Goal: Task Accomplishment & Management: Manage account settings

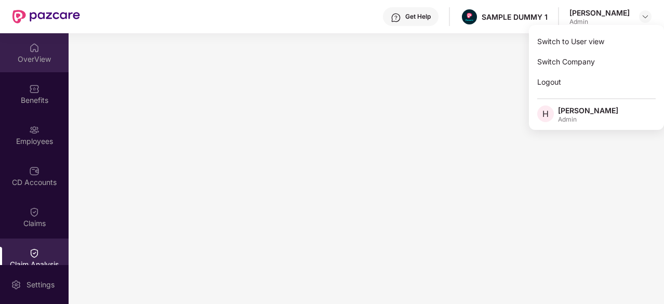
click at [37, 45] on img at bounding box center [34, 48] width 10 height 10
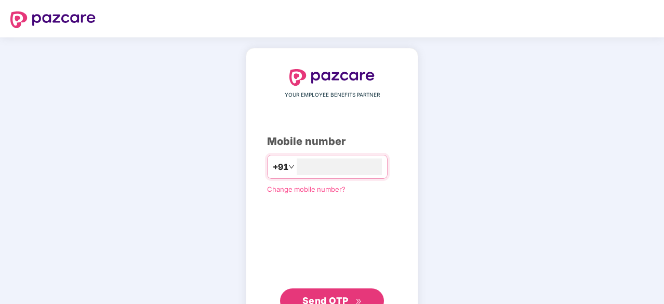
type input "**********"
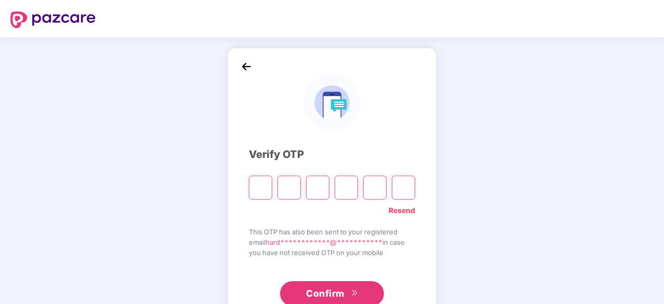
type input "*"
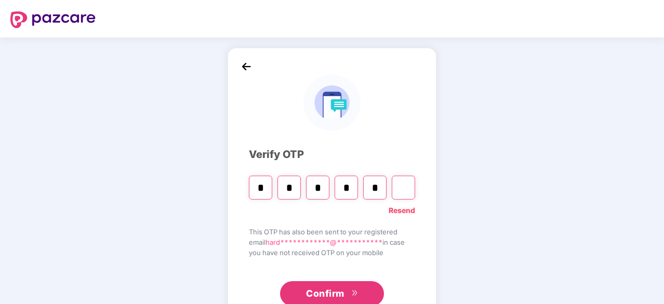
type input "*"
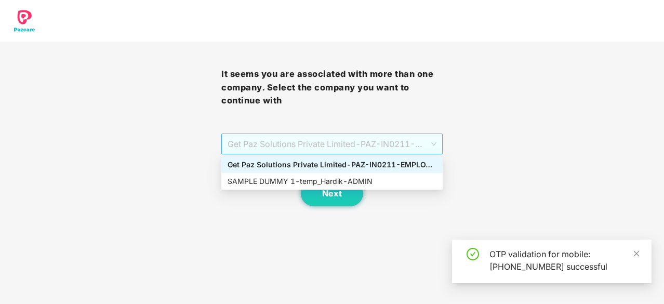
click at [274, 142] on span "Get Paz Solutions Private Limited - PAZ-IN0211 - EMPLOYEE" at bounding box center [332, 144] width 209 height 20
click at [283, 182] on div "SAMPLE DUMMY 1 - temp_Hardik - ADMIN" at bounding box center [332, 181] width 209 height 11
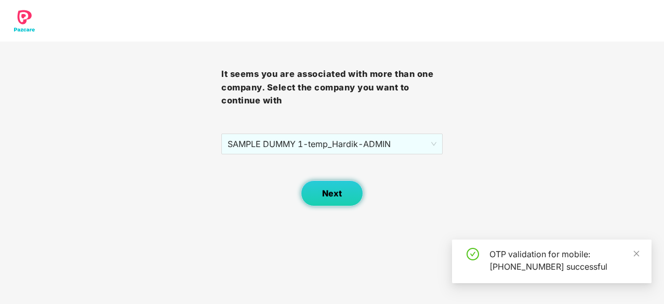
click at [335, 195] on span "Next" at bounding box center [332, 194] width 20 height 10
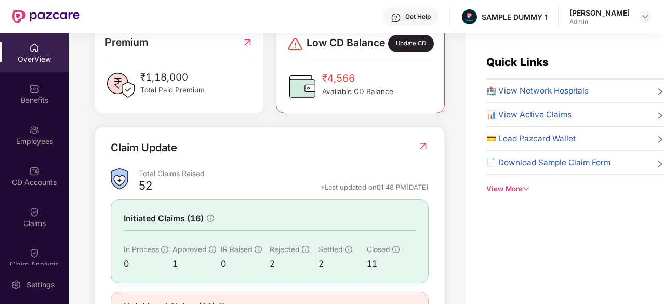
scroll to position [340, 0]
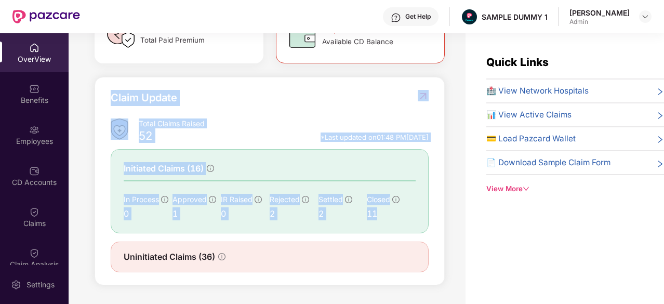
drag, startPoint x: 110, startPoint y: 99, endPoint x: 405, endPoint y: 213, distance: 317.1
click at [405, 213] on div "Claim Update Total Claims Raised 52 *Last updated on 01:48 PM, 28 Aug 2025 Init…" at bounding box center [270, 181] width 350 height 209
click at [367, 112] on div "Claim Update" at bounding box center [270, 104] width 318 height 29
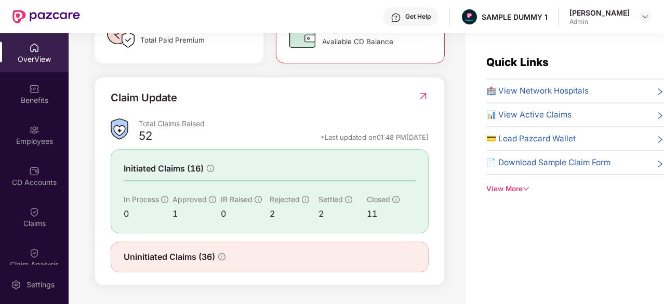
click at [624, 86] on div "🏥 View Network Hospitals" at bounding box center [576, 91] width 178 height 12
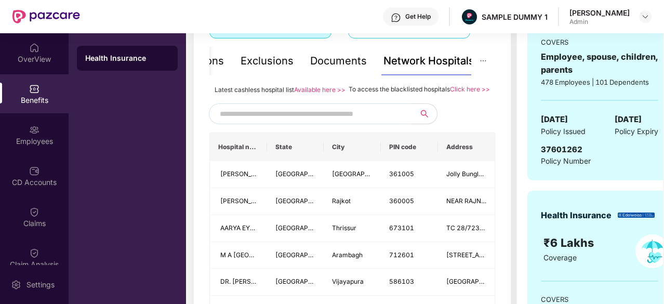
scroll to position [225, 0]
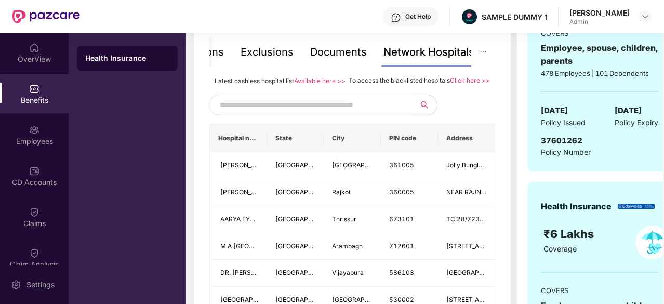
click at [333, 113] on input "text" at bounding box center [309, 105] width 178 height 16
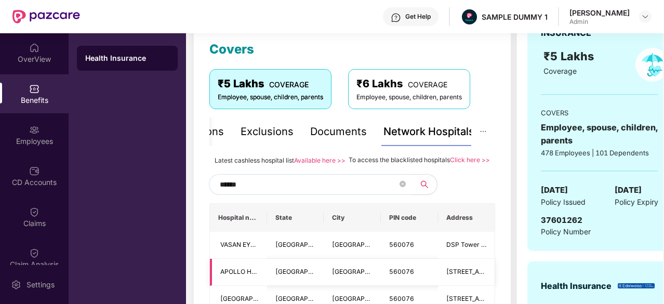
scroll to position [146, 0]
type input "*"
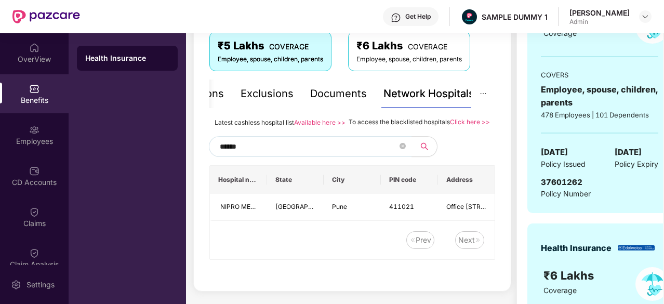
scroll to position [183, 0]
type input "*"
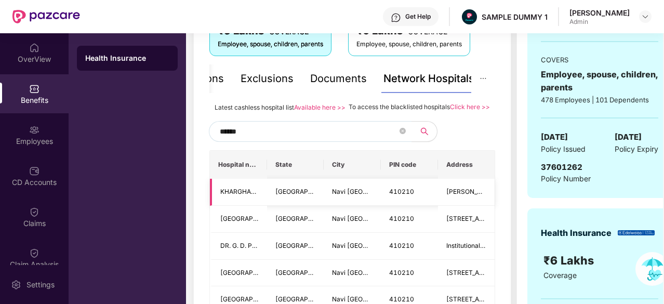
scroll to position [200, 0]
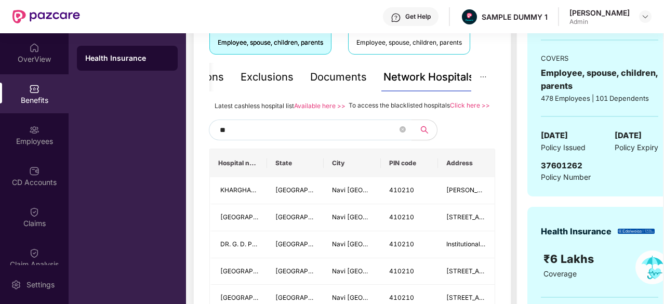
type input "*"
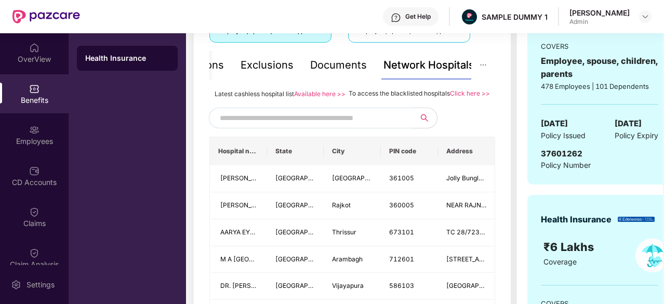
scroll to position [233, 0]
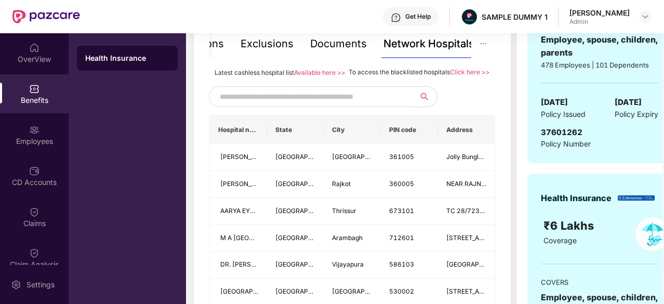
click at [462, 70] on link "Click here >>" at bounding box center [470, 72] width 40 height 8
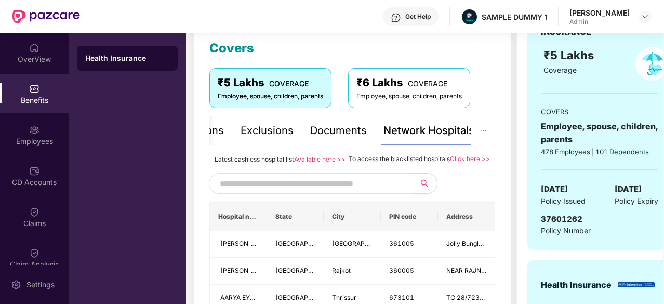
scroll to position [146, 0]
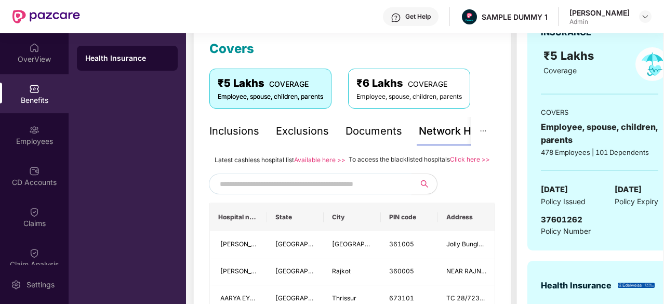
click at [240, 128] on div "Inclusions" at bounding box center [234, 131] width 50 height 16
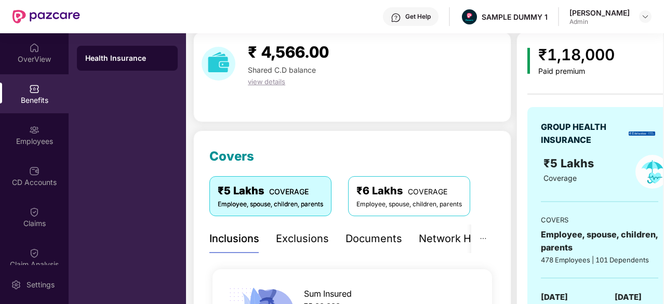
scroll to position [36, 0]
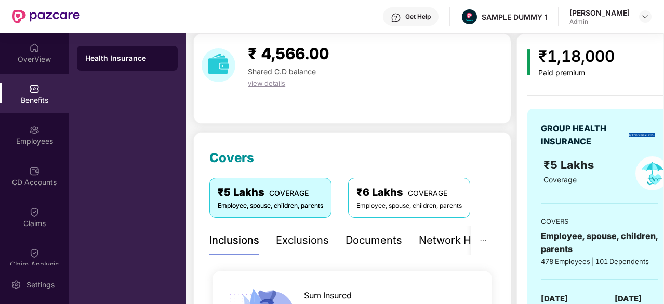
click at [307, 238] on div "Exclusions" at bounding box center [302, 240] width 53 height 16
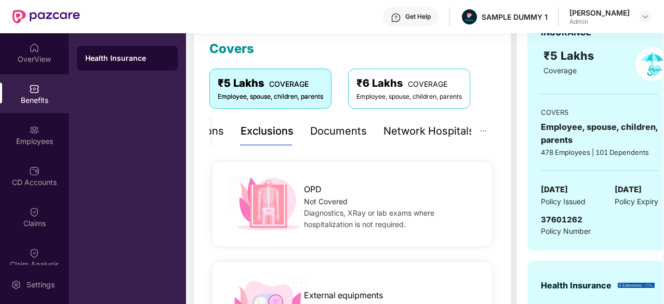
scroll to position [0, 0]
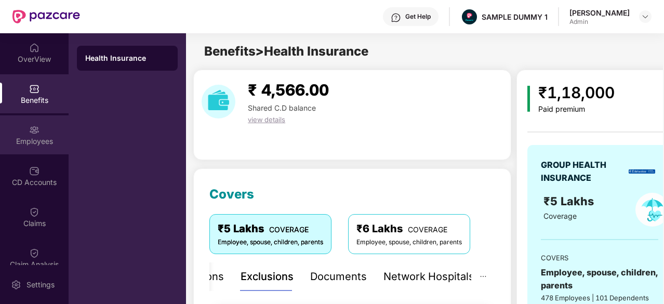
click at [53, 128] on div "Employees" at bounding box center [34, 134] width 69 height 39
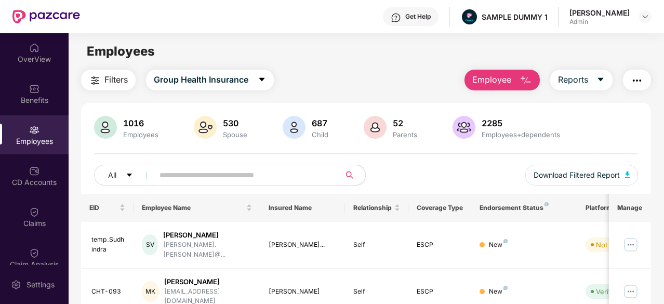
click at [513, 78] on button "Employee" at bounding box center [502, 80] width 75 height 21
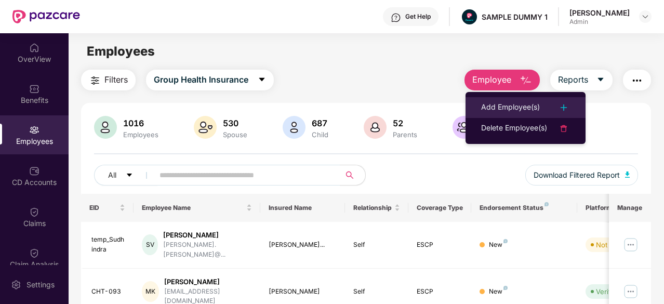
click at [520, 105] on div "Add Employee(s)" at bounding box center [510, 107] width 59 height 12
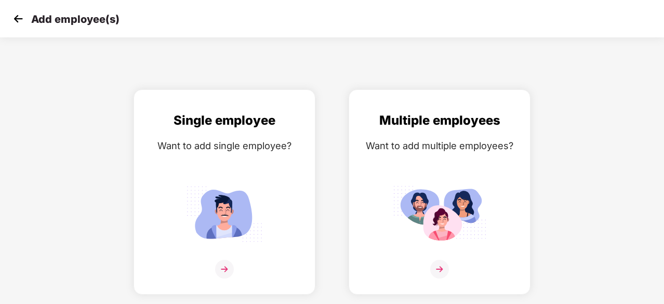
click at [15, 22] on img at bounding box center [18, 19] width 16 height 16
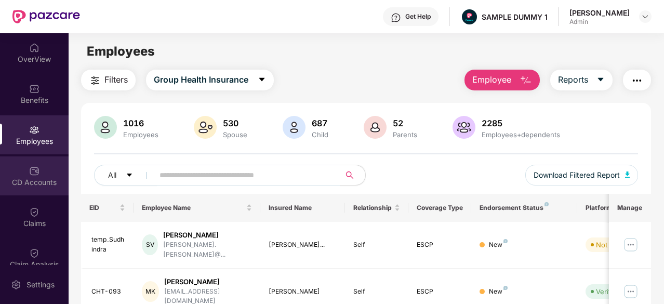
click at [33, 176] on div "CD Accounts" at bounding box center [34, 175] width 69 height 39
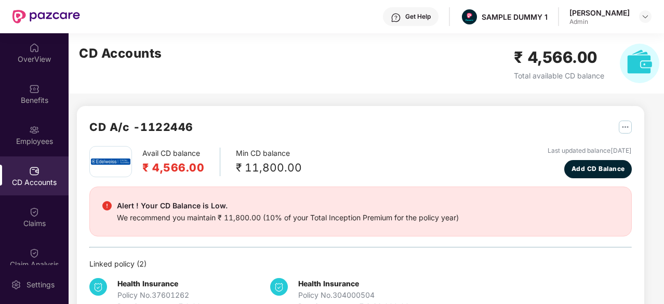
click at [45, 166] on div "CD Accounts" at bounding box center [34, 175] width 69 height 39
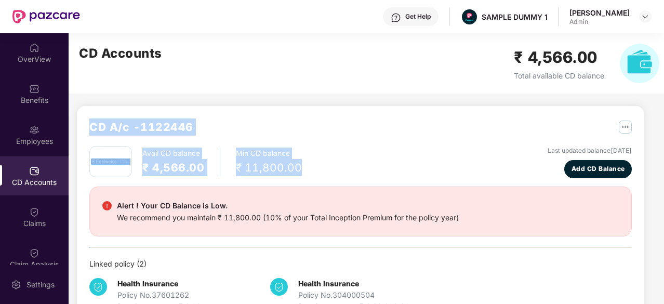
drag, startPoint x: 89, startPoint y: 119, endPoint x: 309, endPoint y: 170, distance: 225.2
click at [309, 170] on div "CD A/c - 1122446 Avail CD balance ₹ 4,566.00 Min CD balance ₹ 11,800.00 Last up…" at bounding box center [360, 216] width 543 height 194
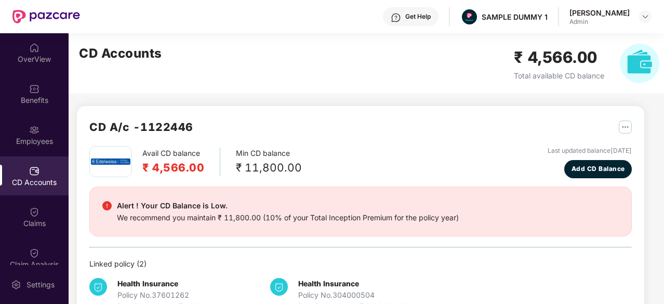
click at [349, 75] on div "CD Accounts ₹ 4,566.00 Total available CD balance" at bounding box center [369, 63] width 601 height 60
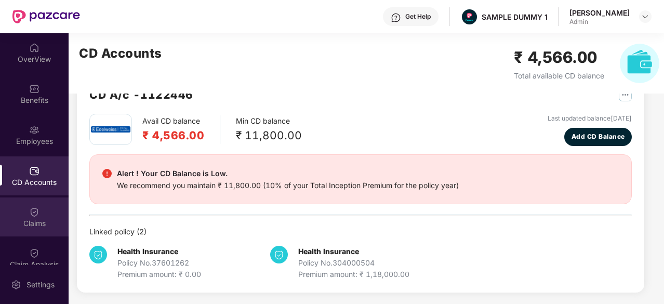
click at [51, 224] on div "Claims" at bounding box center [34, 223] width 69 height 10
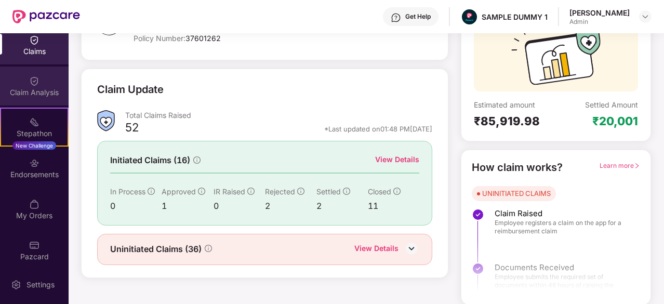
scroll to position [173, 0]
click at [36, 79] on img at bounding box center [34, 80] width 10 height 10
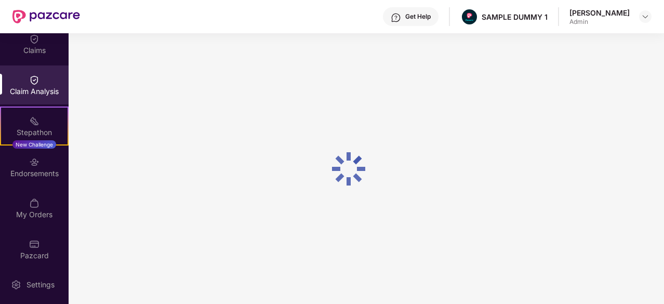
scroll to position [0, 0]
